Goal: Book appointment/travel/reservation

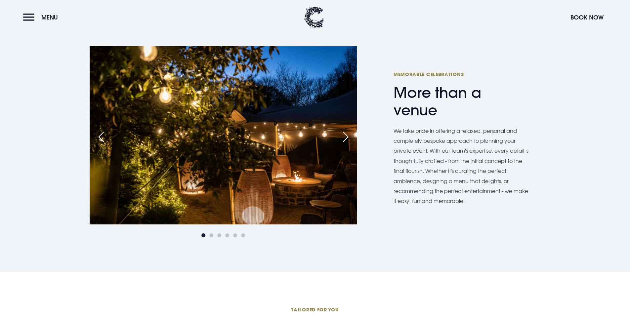
scroll to position [397, 0]
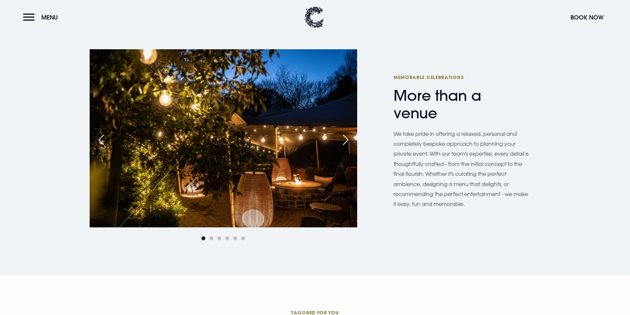
click at [342, 138] on div "Next slide" at bounding box center [346, 140] width 17 height 15
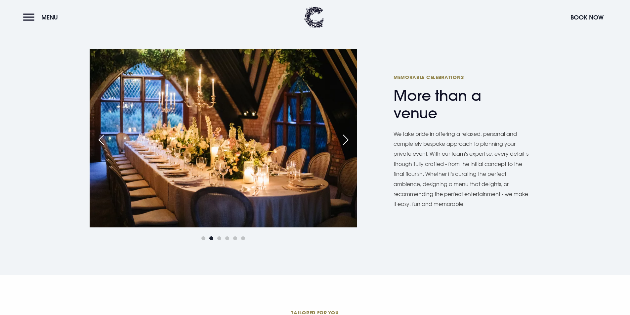
click at [342, 138] on div "Next slide" at bounding box center [346, 140] width 17 height 15
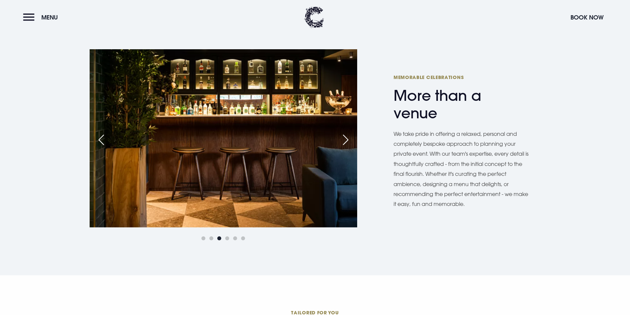
click at [342, 138] on div "Next slide" at bounding box center [346, 140] width 17 height 15
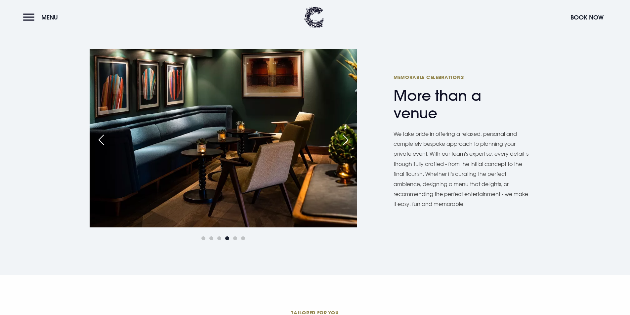
click at [342, 138] on div "Next slide" at bounding box center [346, 140] width 17 height 15
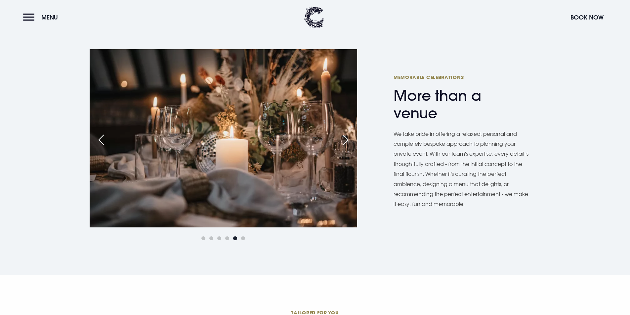
click at [342, 138] on div "Next slide" at bounding box center [346, 140] width 17 height 15
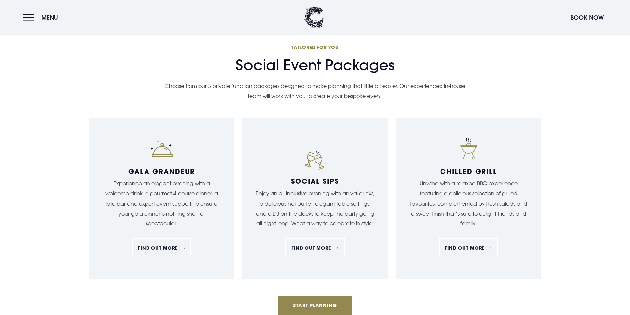
scroll to position [695, 0]
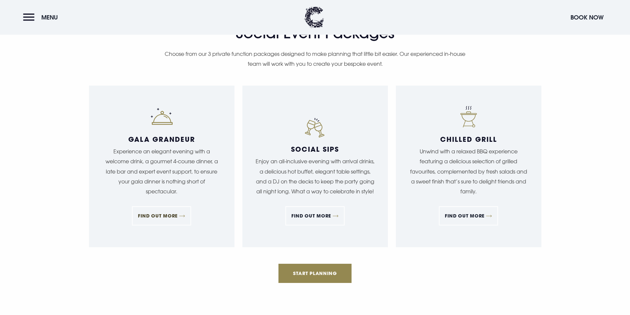
click at [177, 218] on link "FIND OUT MORE" at bounding box center [161, 215] width 59 height 19
